Goal: Task Accomplishment & Management: Use online tool/utility

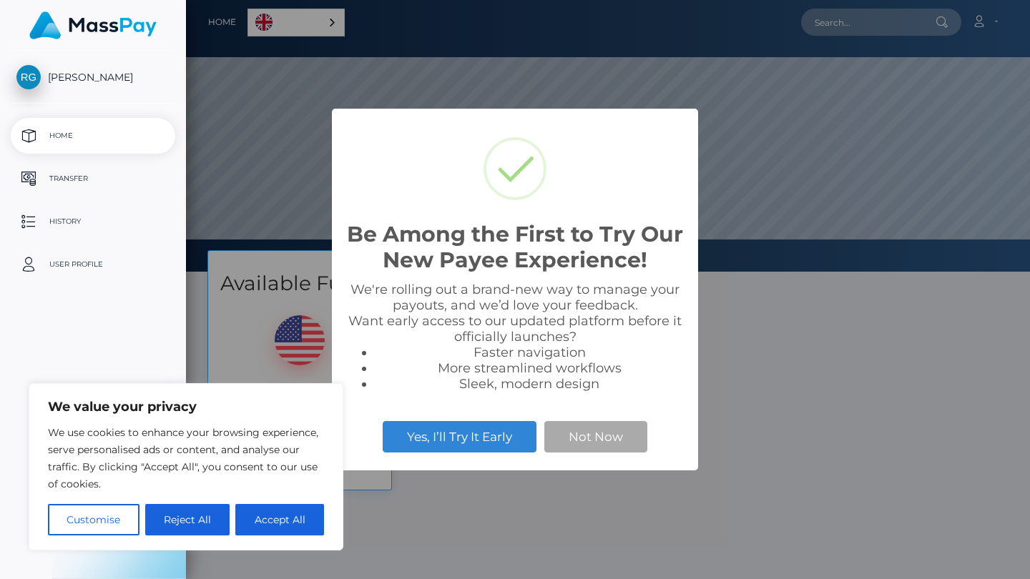
scroll to position [272, 844]
select select
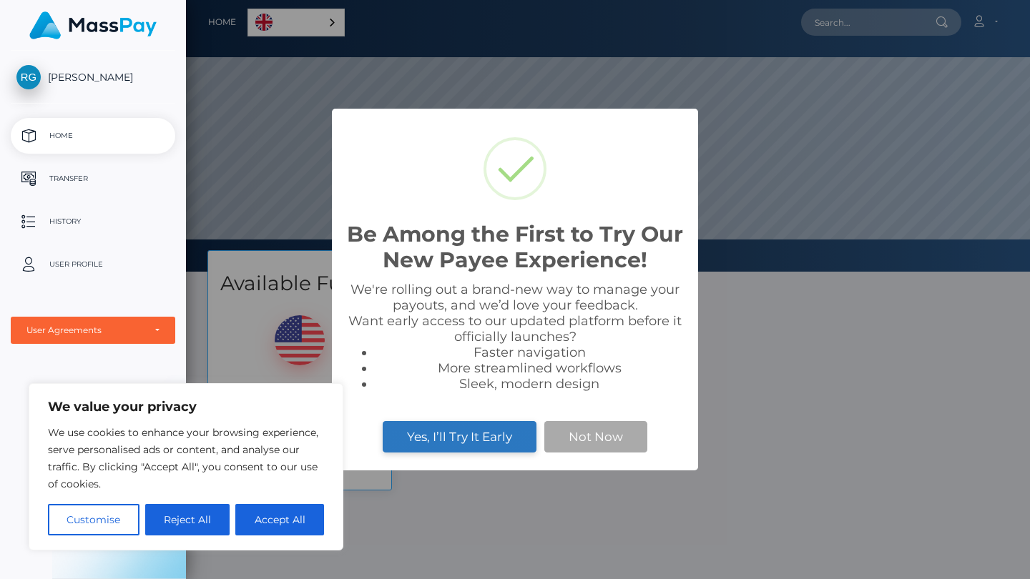
click at [528, 433] on button "Yes, I’ll Try It Early" at bounding box center [460, 436] width 154 height 31
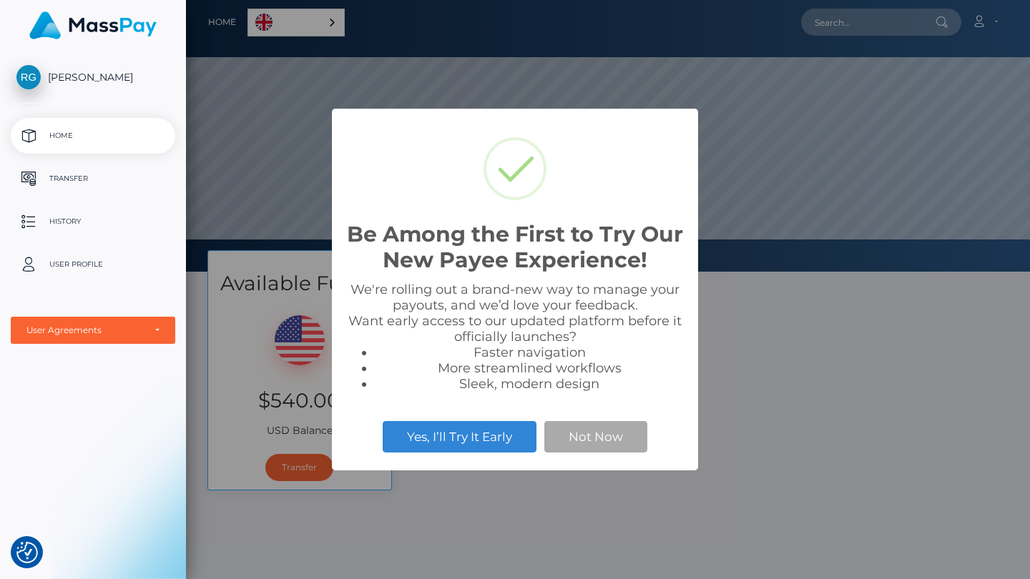
scroll to position [272, 844]
click at [598, 433] on button "Not Now" at bounding box center [595, 436] width 103 height 31
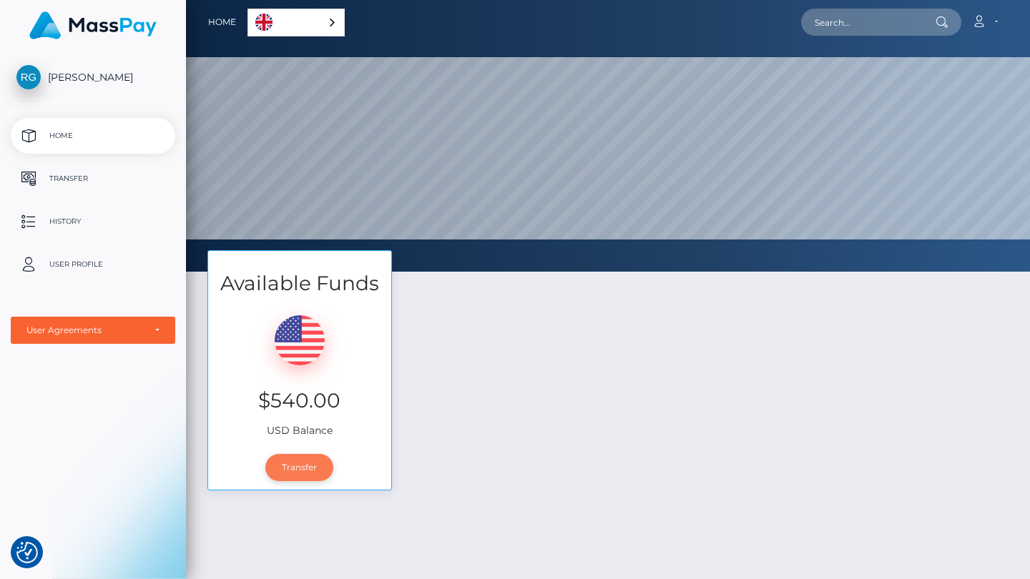
click at [318, 468] on link "Transfer" at bounding box center [299, 467] width 68 height 27
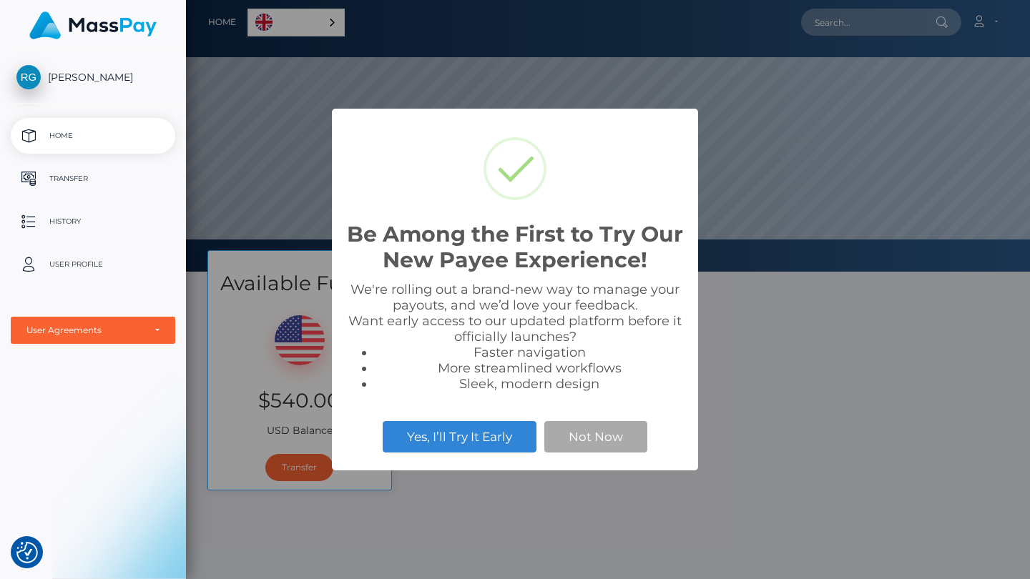
scroll to position [272, 844]
click at [596, 441] on button "Not Now" at bounding box center [595, 436] width 103 height 31
click at [569, 447] on button "Not Now" at bounding box center [595, 436] width 103 height 31
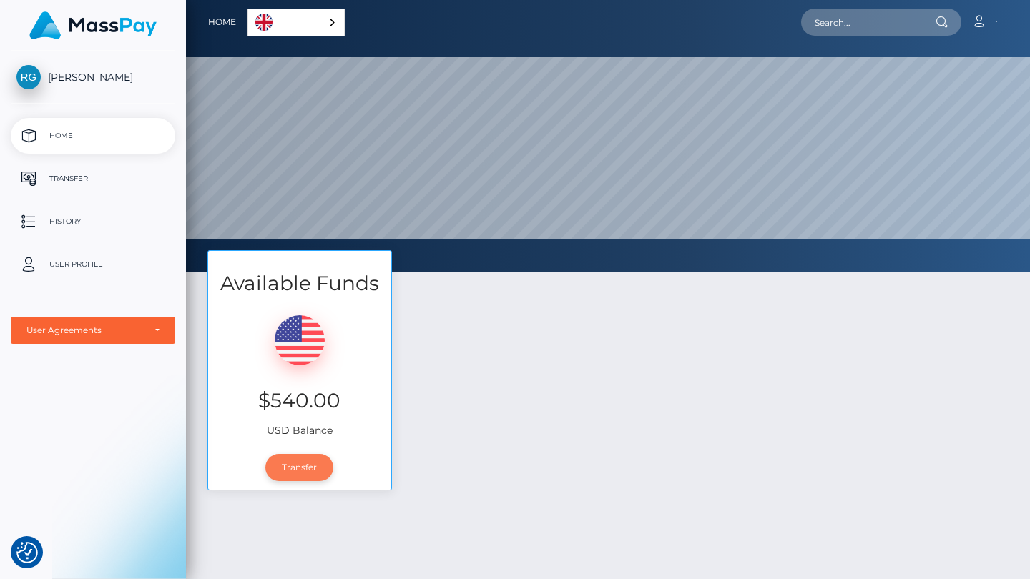
click at [317, 464] on link "Transfer" at bounding box center [299, 467] width 68 height 27
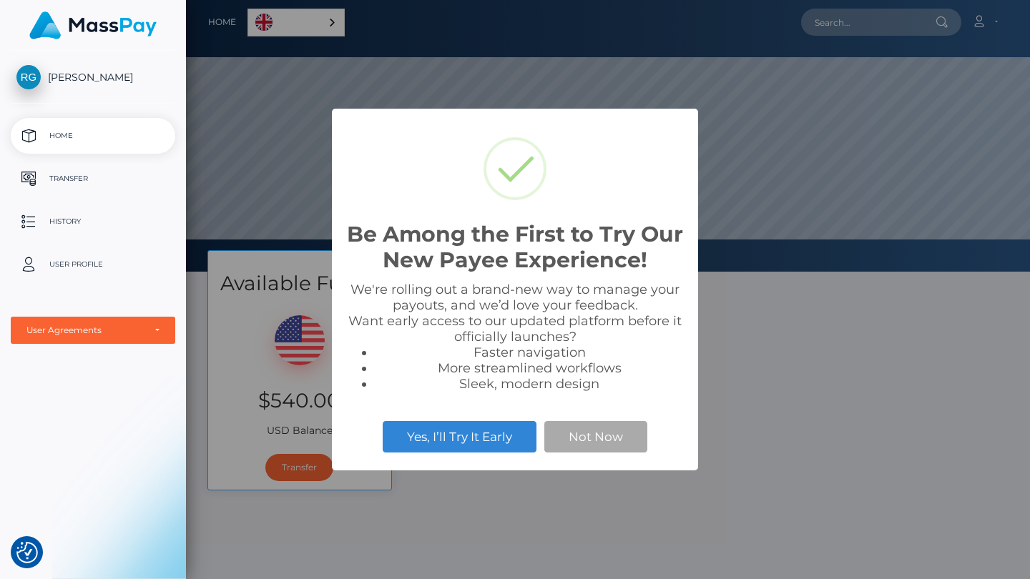
scroll to position [272, 844]
click at [551, 443] on button "Not Now" at bounding box center [595, 436] width 103 height 31
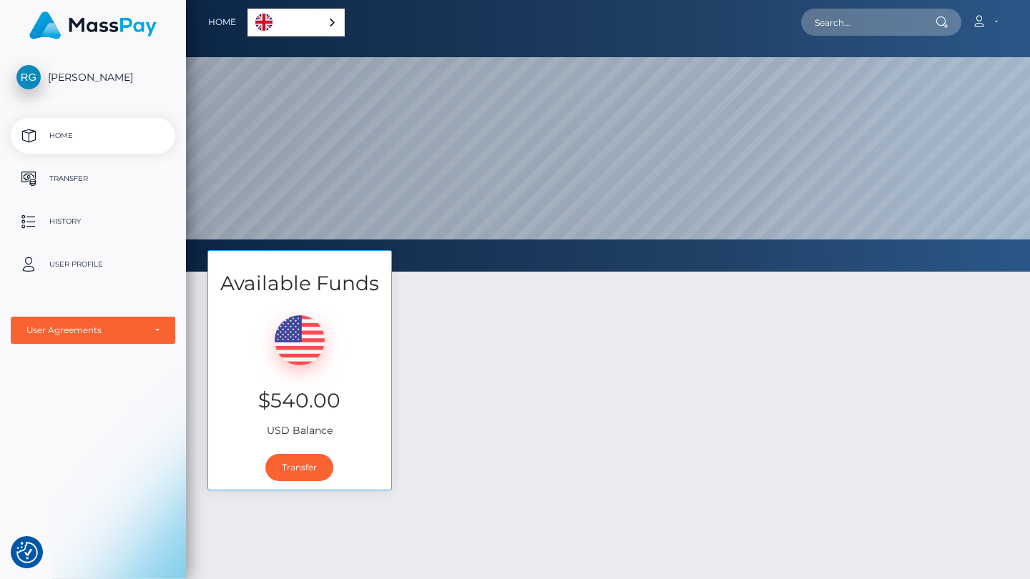
click at [105, 184] on p "Transfer" at bounding box center [92, 178] width 153 height 21
